Goal: Navigation & Orientation: Find specific page/section

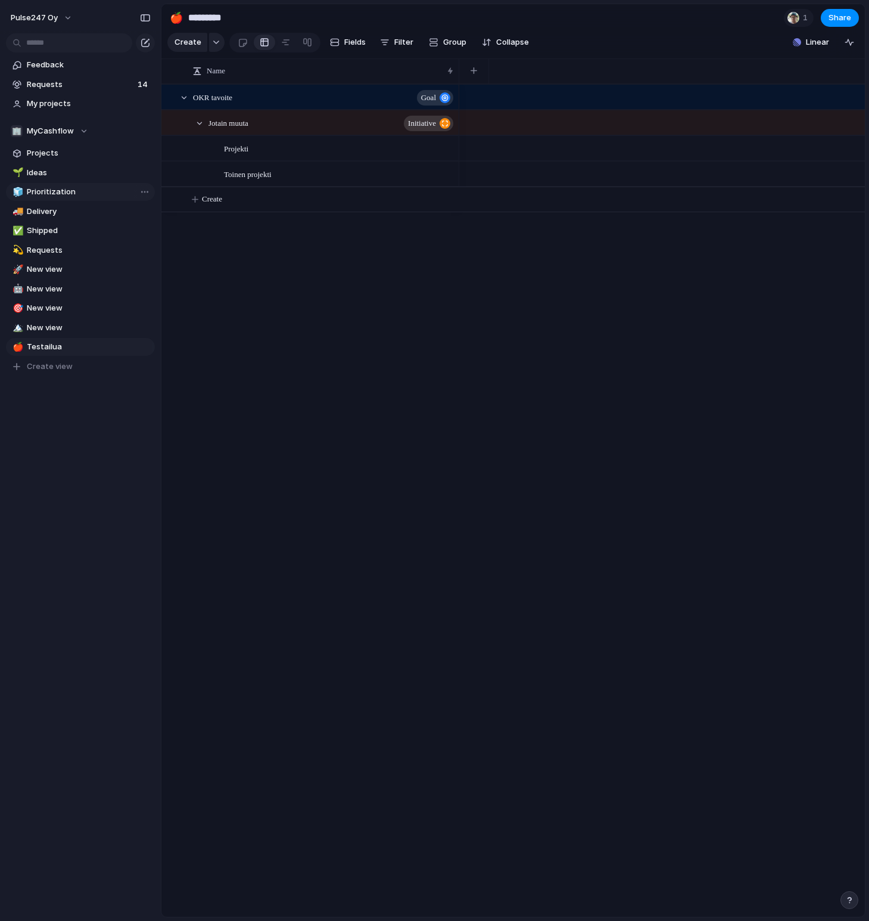
click at [76, 189] on span "Prioritization" at bounding box center [89, 192] width 124 height 12
type input "**********"
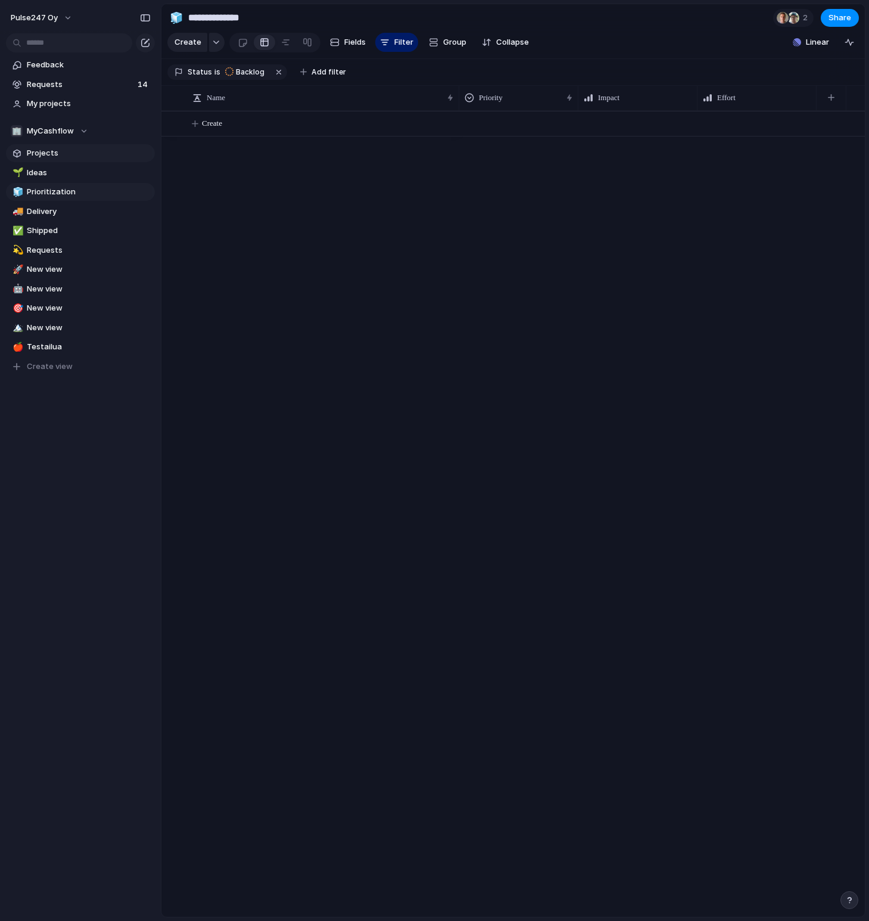
click at [65, 160] on link "Projects" at bounding box center [80, 153] width 149 height 18
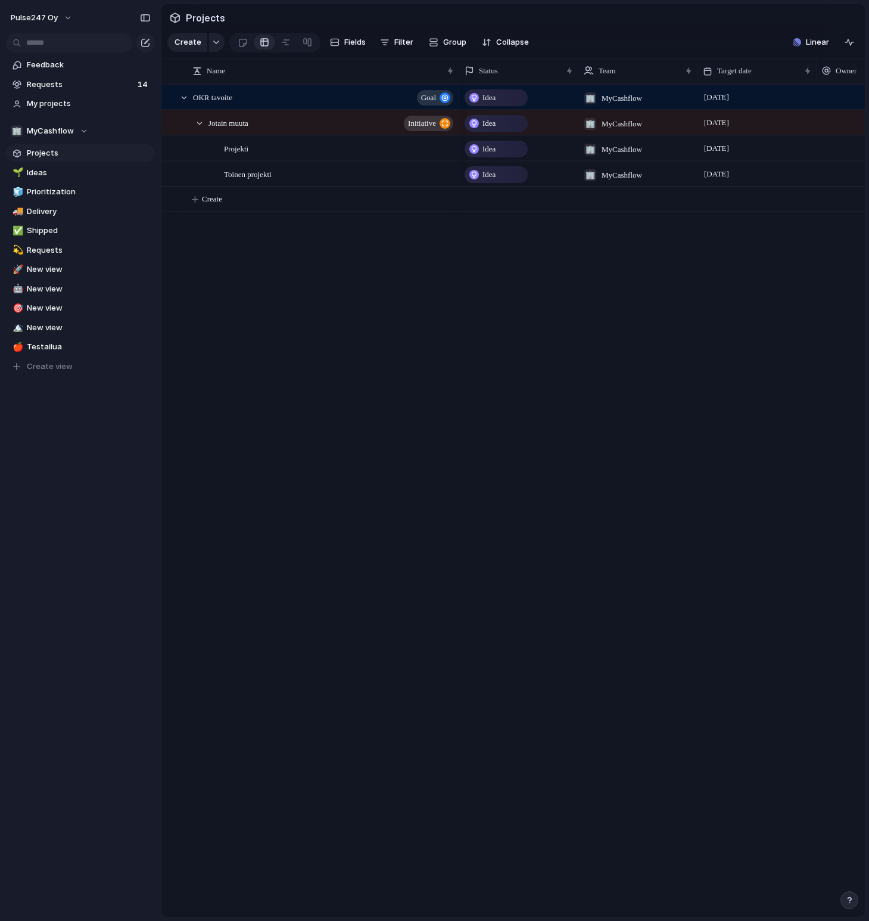
click at [316, 327] on div "OKR tavoite Goal Jotain muuta initiative Projekti Toinen projekti Idea 🏢 MyCash…" at bounding box center [513, 500] width 704 height 832
click at [294, 246] on div "OKR tavoite Goal Jotain muuta initiative Projekti Toinen projekti Idea 🏢 MyCash…" at bounding box center [513, 500] width 704 height 832
click at [65, 82] on span "Requests" at bounding box center [80, 85] width 107 height 12
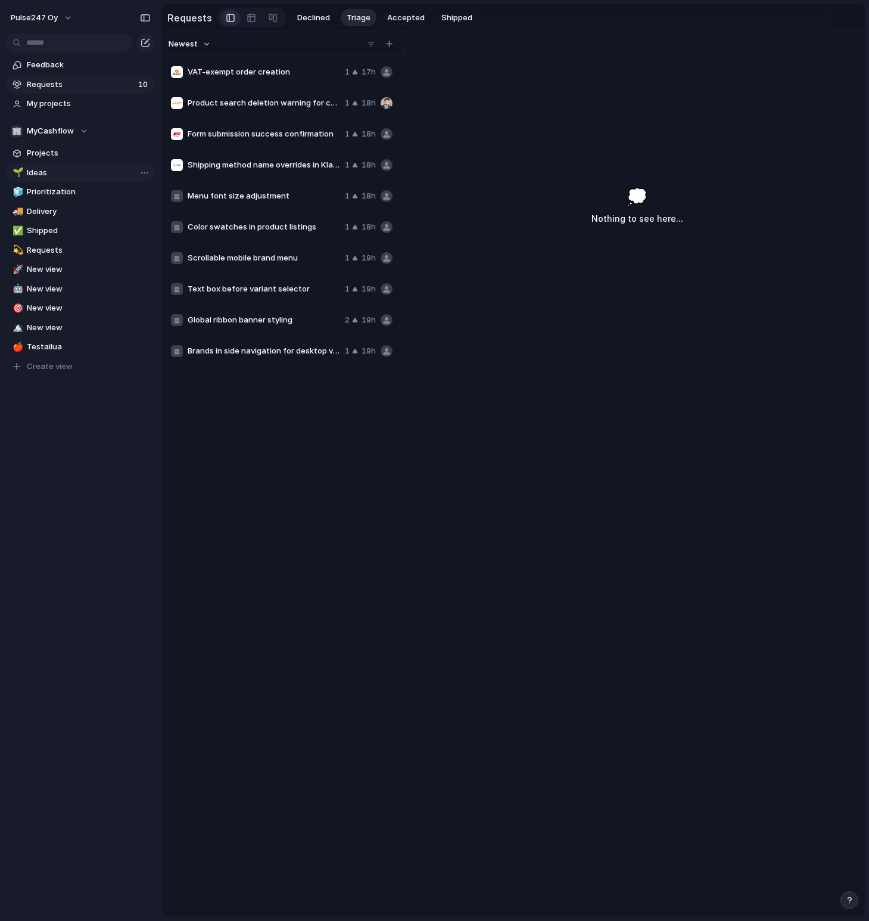
click at [63, 175] on span "Ideas" at bounding box center [89, 173] width 124 height 12
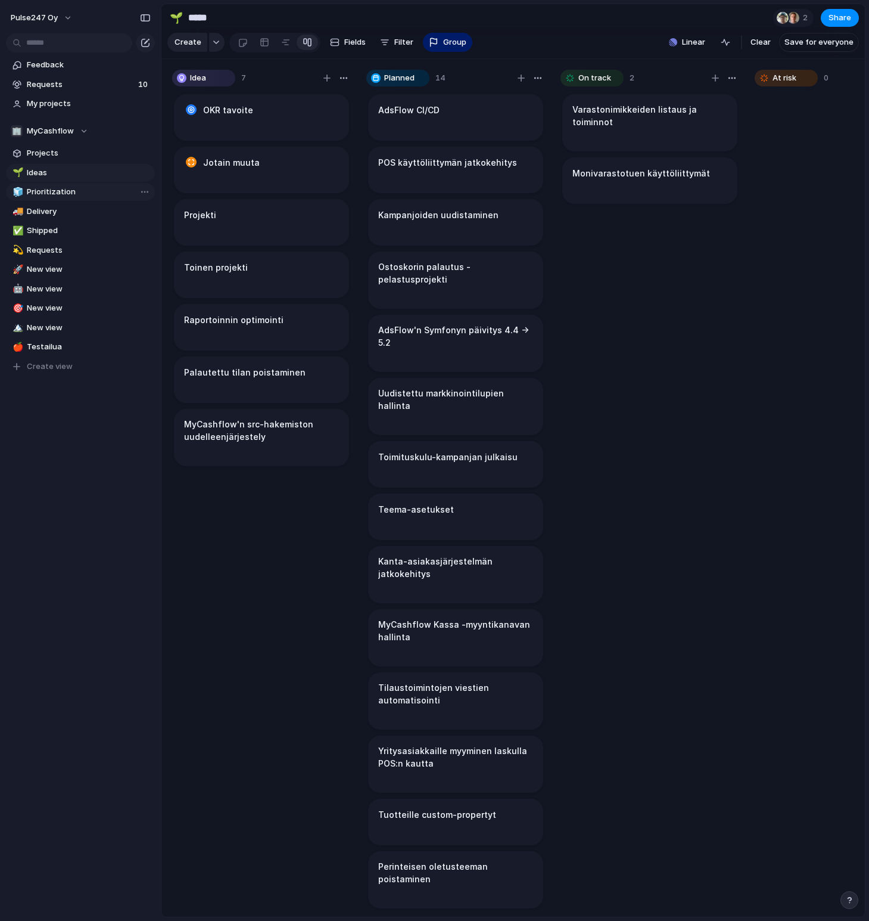
click at [75, 192] on span "Prioritization" at bounding box center [89, 192] width 124 height 12
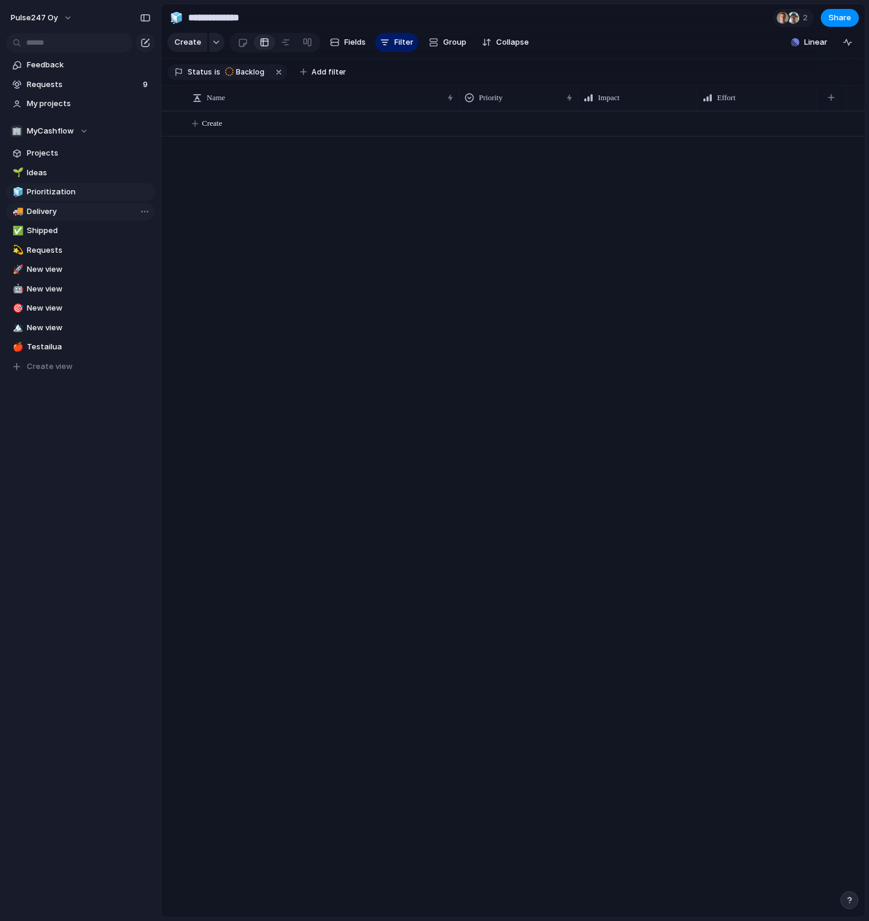
click at [73, 212] on span "Delivery" at bounding box center [89, 212] width 124 height 12
click at [72, 228] on span "Shipped" at bounding box center [89, 231] width 124 height 12
click at [74, 241] on link "💫 Requests" at bounding box center [80, 250] width 149 height 18
type input "********"
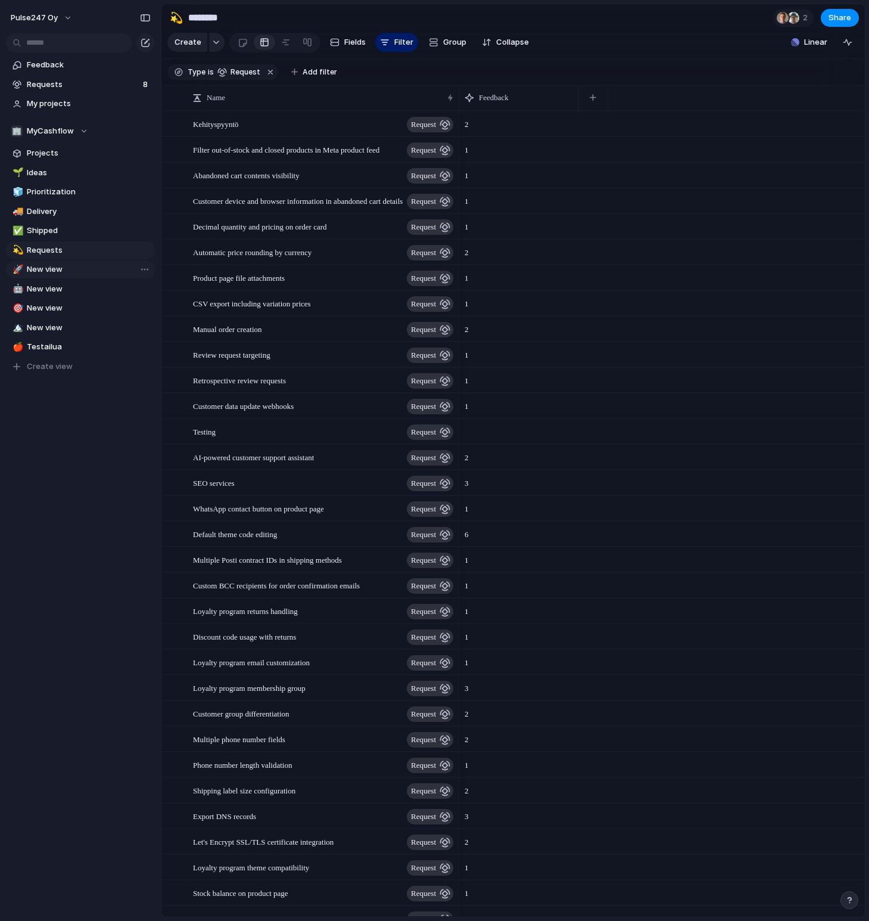
click at [74, 263] on span "New view" at bounding box center [89, 269] width 124 height 12
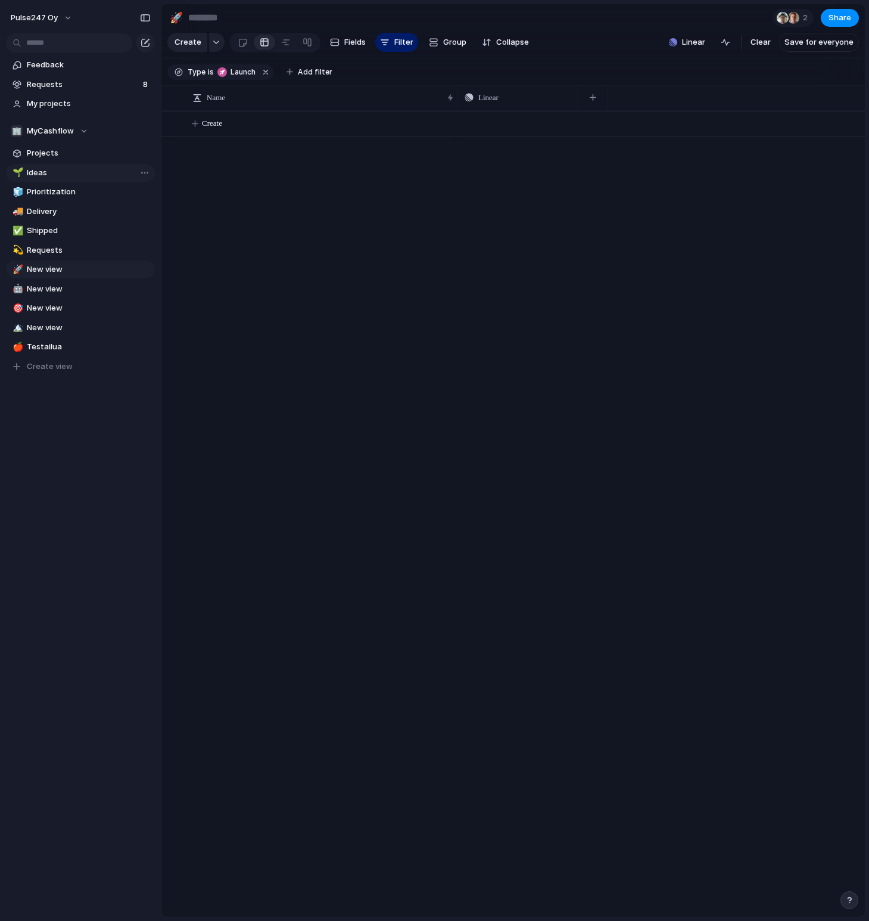
click at [67, 177] on span "Ideas" at bounding box center [89, 173] width 124 height 12
type input "*****"
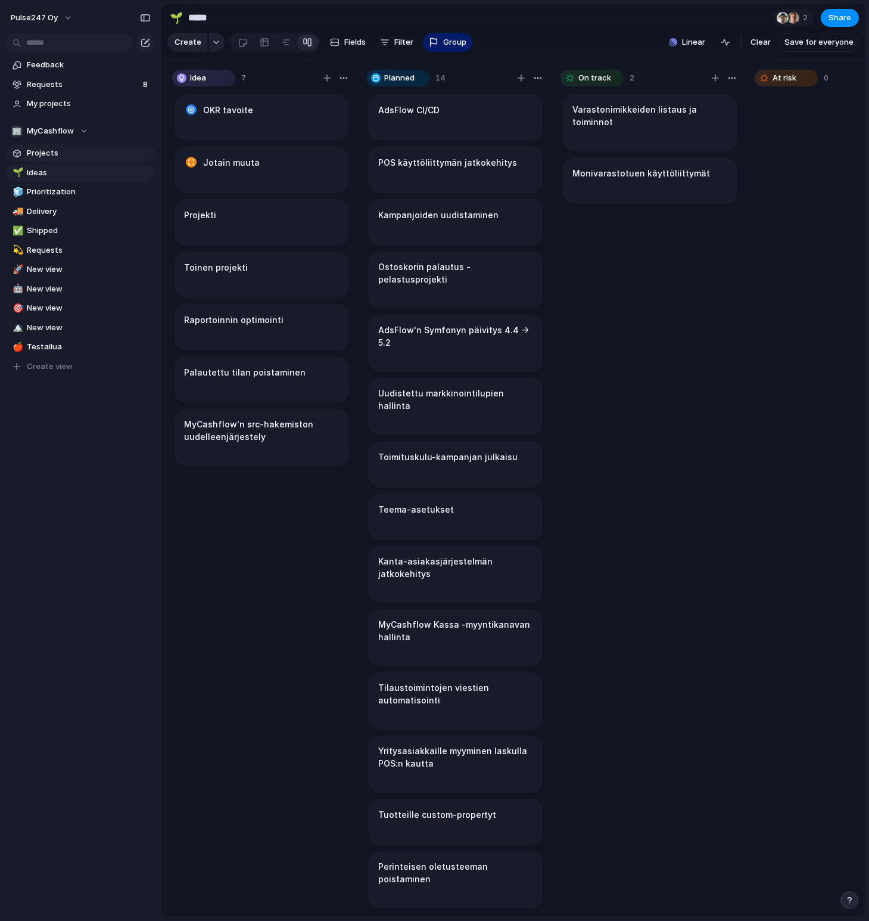
click at [66, 156] on span "Projects" at bounding box center [89, 153] width 124 height 12
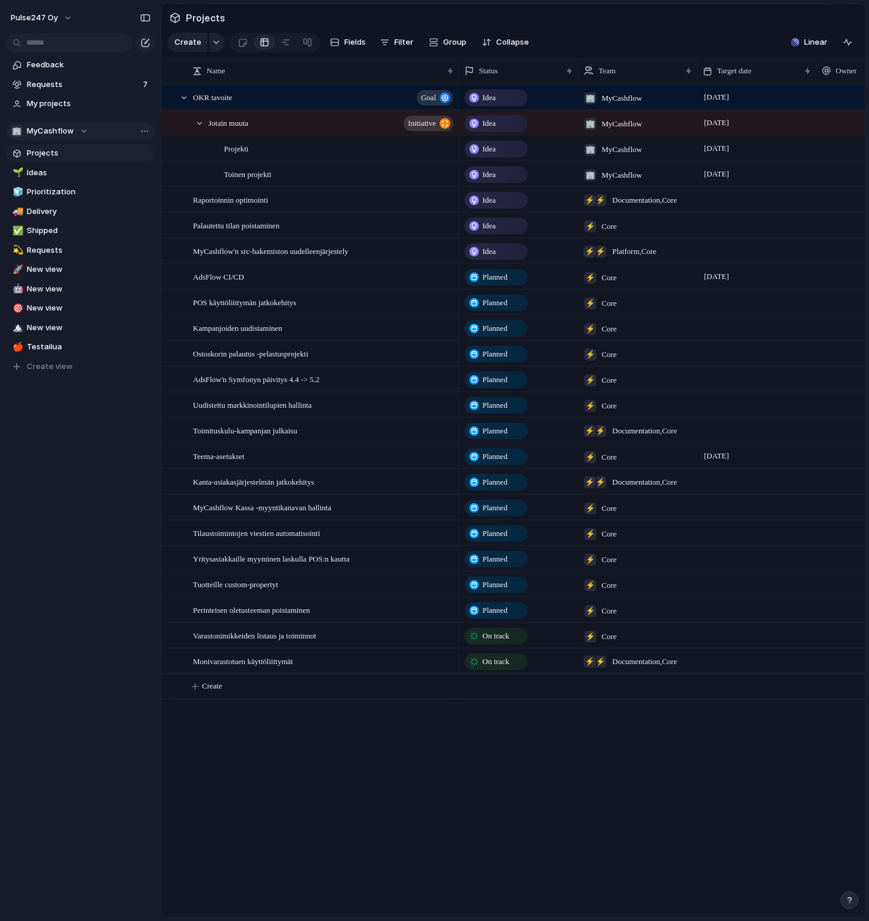
click at [79, 130] on div "🏢 MyCashflow" at bounding box center [49, 131] width 77 height 12
click at [83, 130] on div "Recent ⚡ Documentation ⚡ Core Teams 🏢 MyCashflow ⚡ Bug Bounty ⚡ Commerce ⚡ Part…" at bounding box center [434, 460] width 869 height 921
click at [213, 40] on div "button" at bounding box center [216, 42] width 8 height 5
click at [70, 241] on div "Goal Initiative Launch Request Project Customize" at bounding box center [434, 460] width 869 height 921
click at [64, 340] on link "🍎 Testailua" at bounding box center [80, 347] width 149 height 18
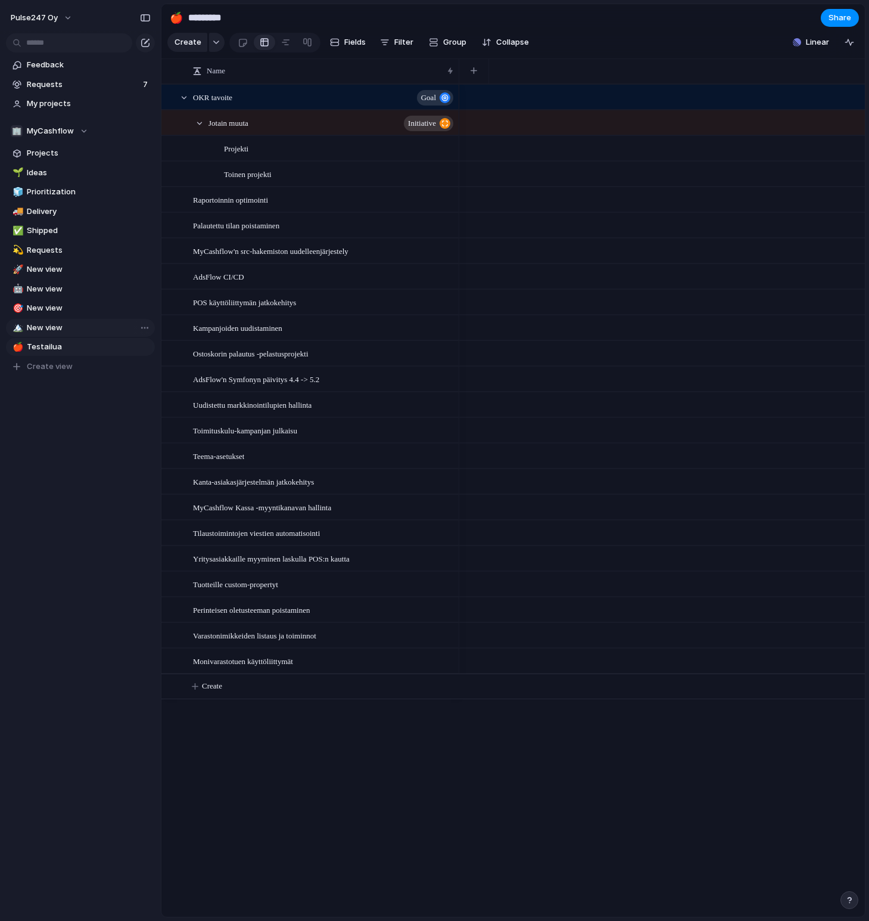
click at [67, 322] on span "New view" at bounding box center [89, 328] width 124 height 12
click at [67, 340] on link "🍎 Testailua" at bounding box center [80, 347] width 149 height 18
type input "*********"
click at [69, 329] on span "New view" at bounding box center [89, 328] width 124 height 12
click at [80, 308] on span "New view" at bounding box center [89, 308] width 124 height 12
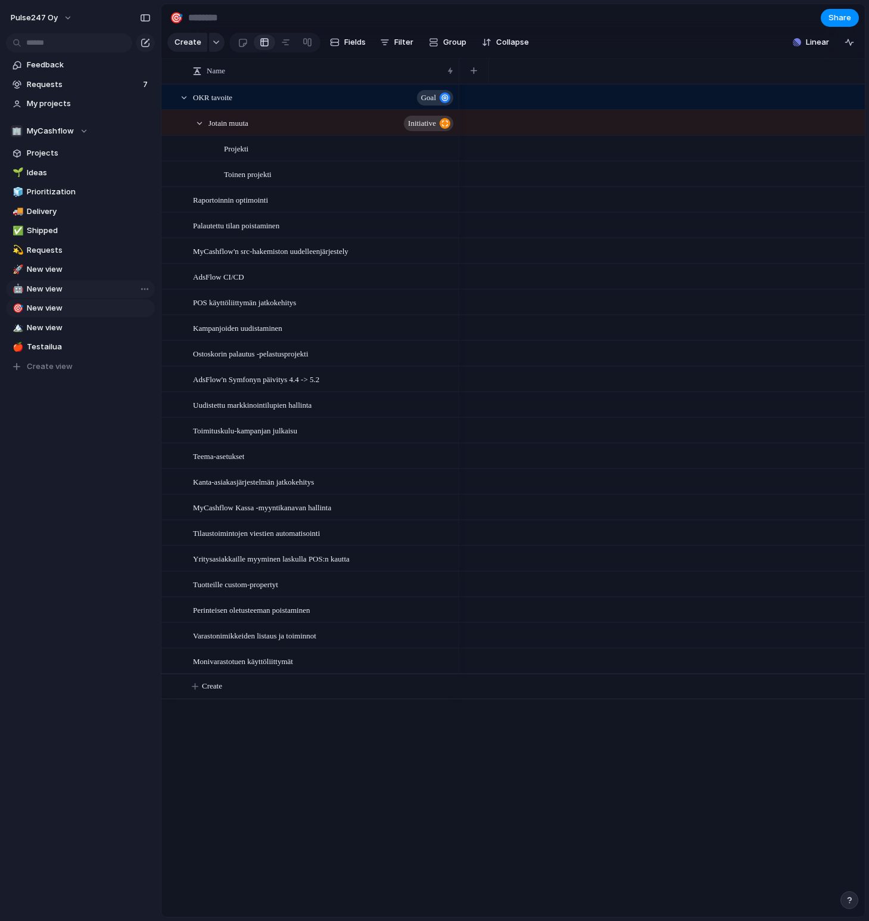
click at [76, 291] on span "New view" at bounding box center [89, 289] width 124 height 12
click at [71, 268] on span "New view" at bounding box center [89, 269] width 124 height 12
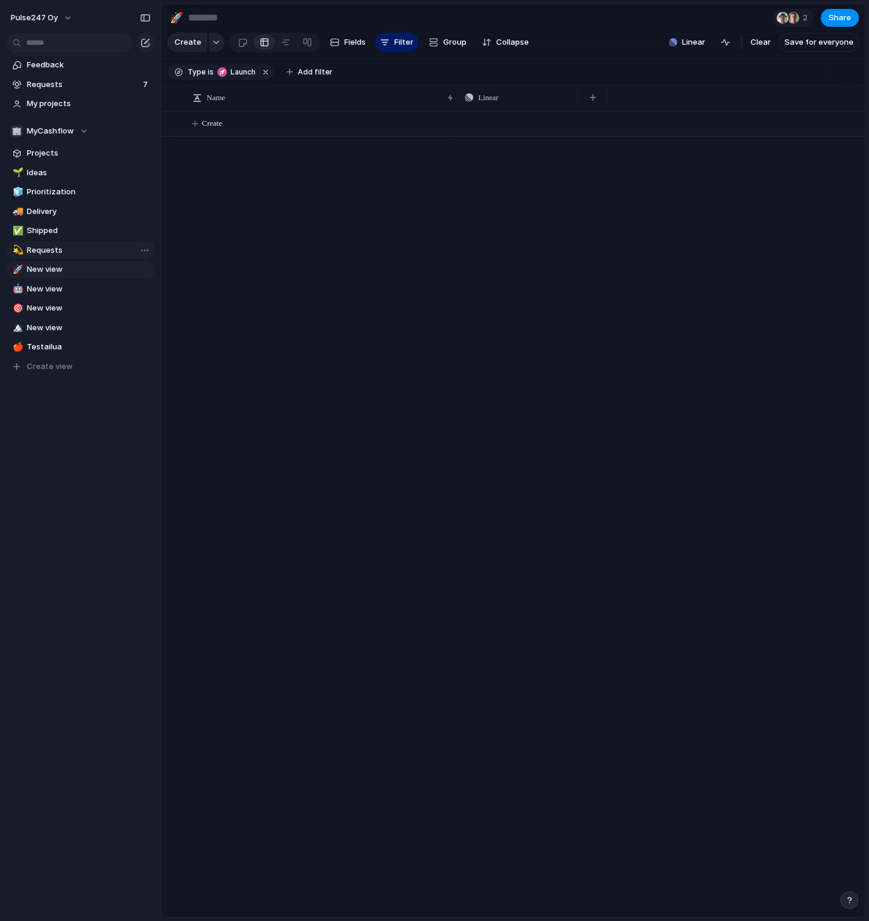
click at [70, 253] on span "Requests" at bounding box center [89, 250] width 124 height 12
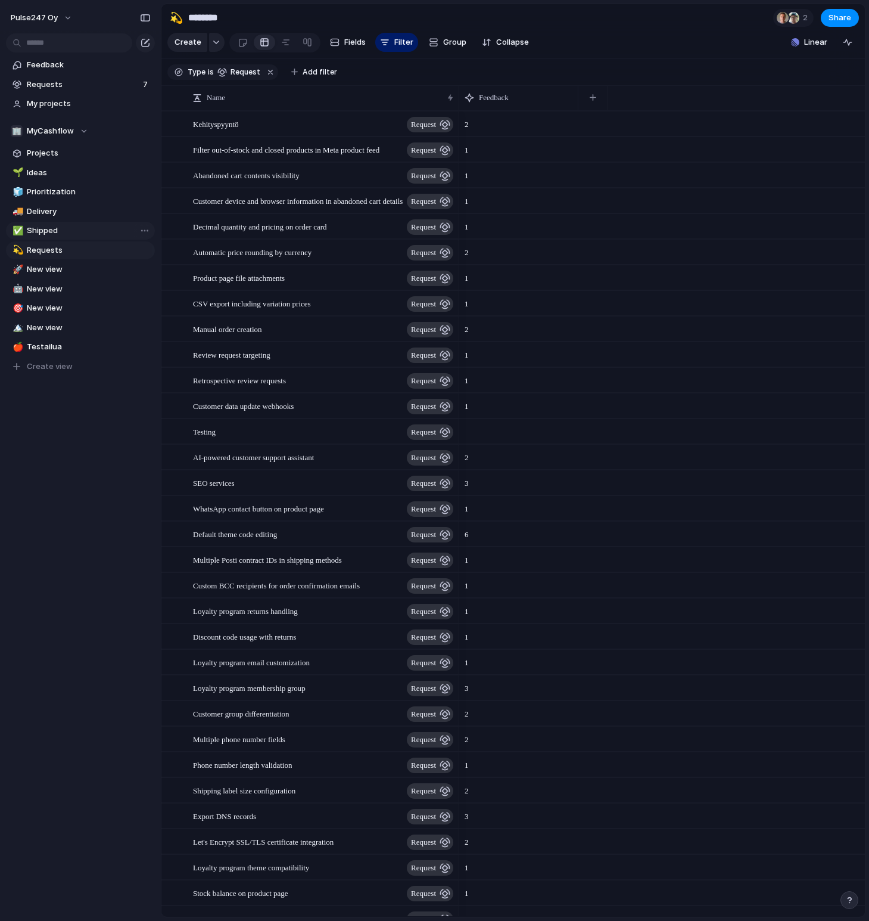
click at [70, 231] on span "Shipped" at bounding box center [89, 231] width 124 height 12
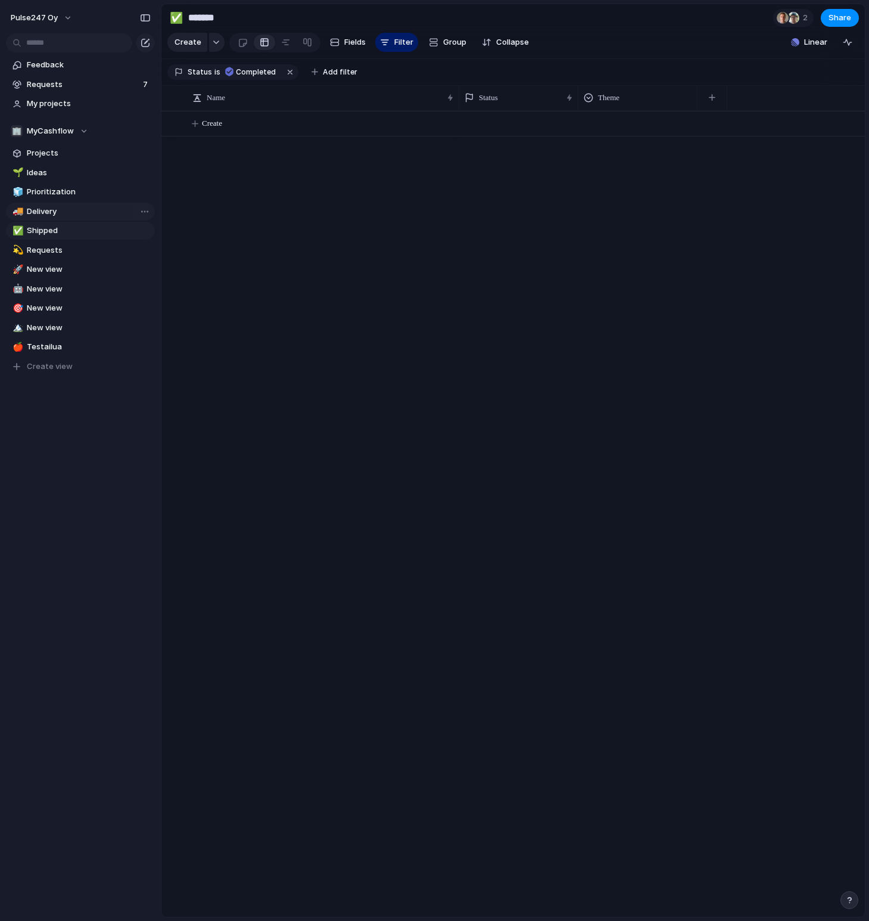
click at [69, 213] on span "Delivery" at bounding box center [89, 212] width 124 height 12
click at [68, 195] on span "Prioritization" at bounding box center [89, 192] width 124 height 12
click at [66, 175] on span "Ideas" at bounding box center [89, 173] width 124 height 12
type input "*****"
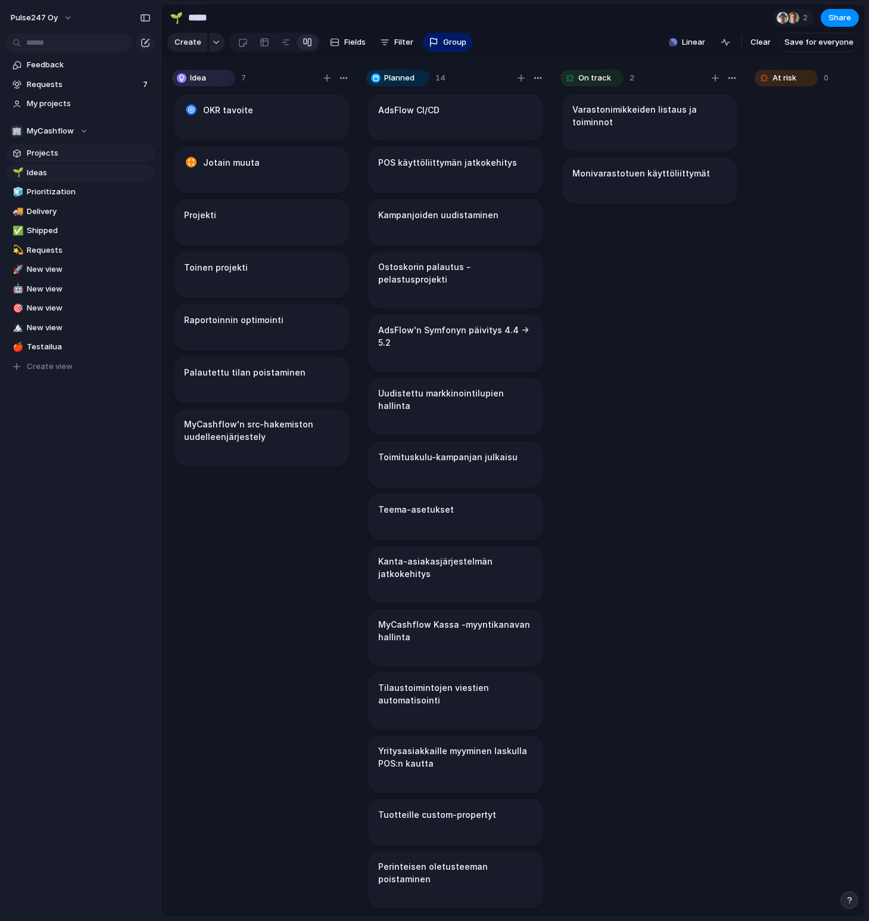
click at [65, 156] on span "Projects" at bounding box center [89, 153] width 124 height 12
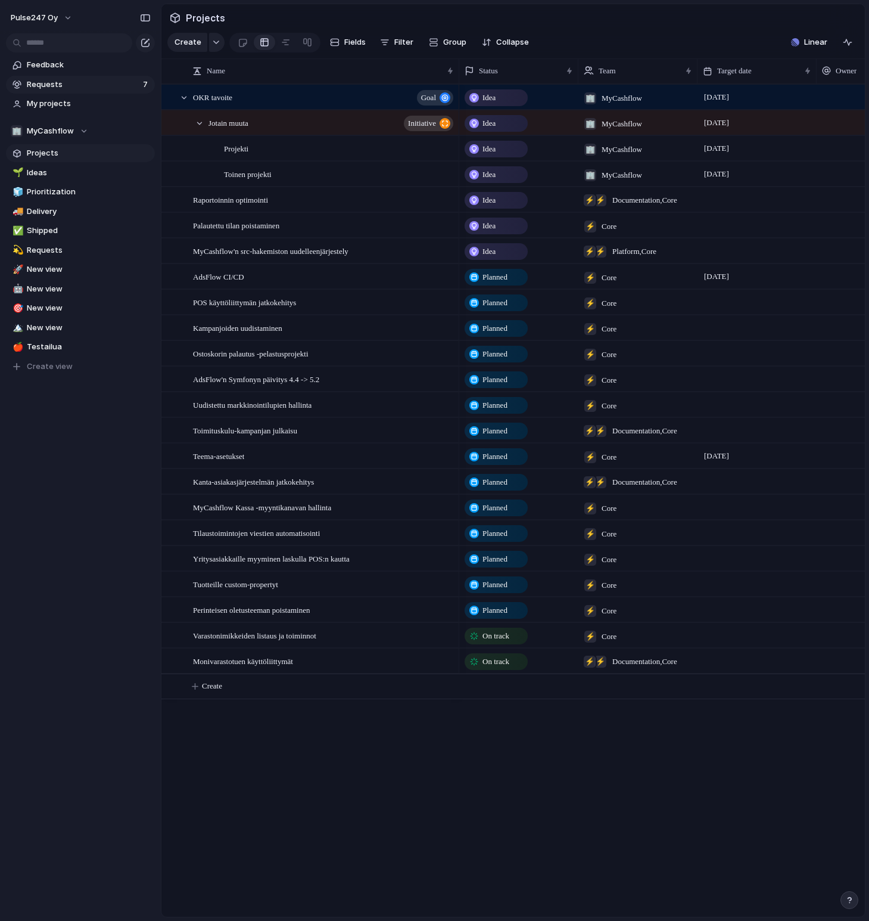
click at [61, 80] on span "Requests" at bounding box center [83, 85] width 113 height 12
